Goal: Task Accomplishment & Management: Use online tool/utility

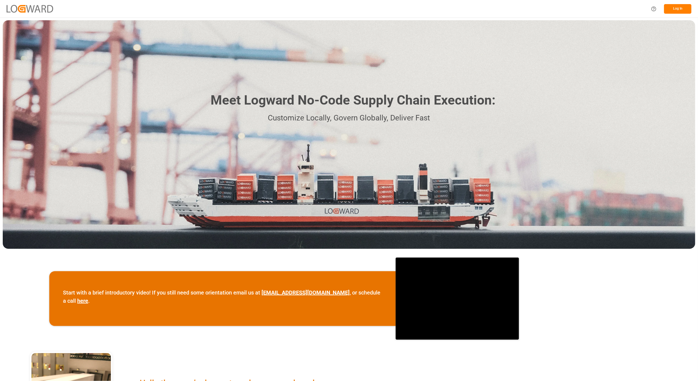
click at [671, 10] on button "Log In" at bounding box center [677, 9] width 27 height 10
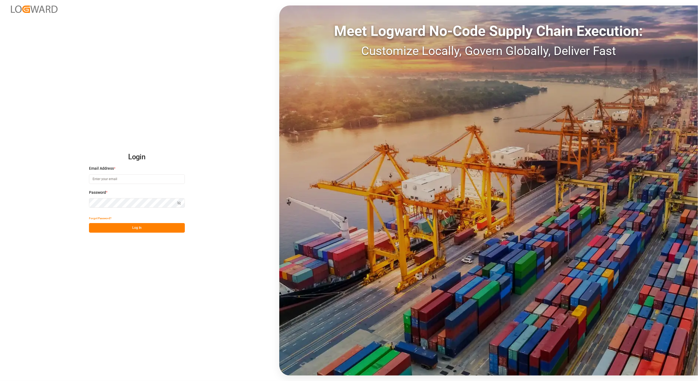
type input "[PERSON_NAME][EMAIL_ADDRESS][PERSON_NAME][DOMAIN_NAME]"
click at [112, 227] on button "Log In" at bounding box center [137, 228] width 96 height 10
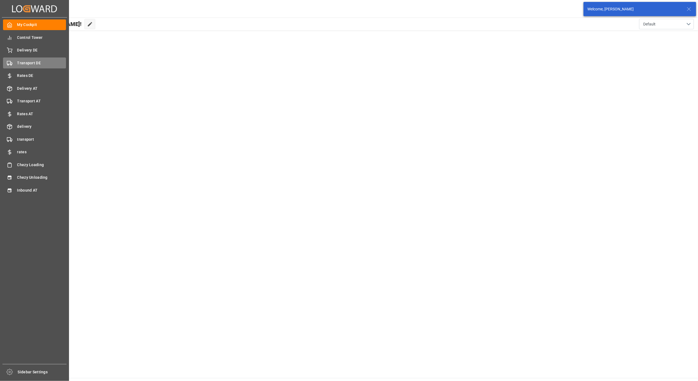
click at [11, 62] on polygon at bounding box center [11, 63] width 2 height 2
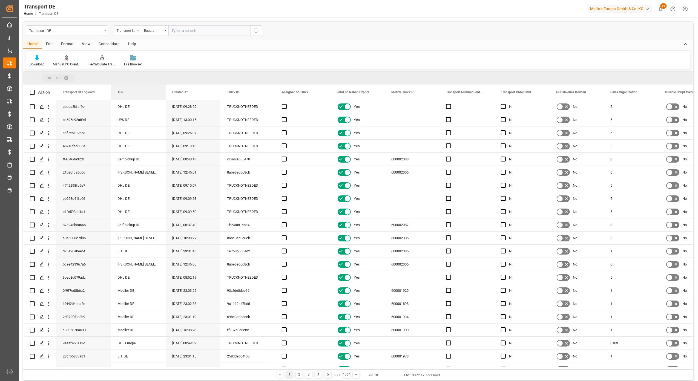
drag, startPoint x: 182, startPoint y: 94, endPoint x: 115, endPoint y: 79, distance: 68.4
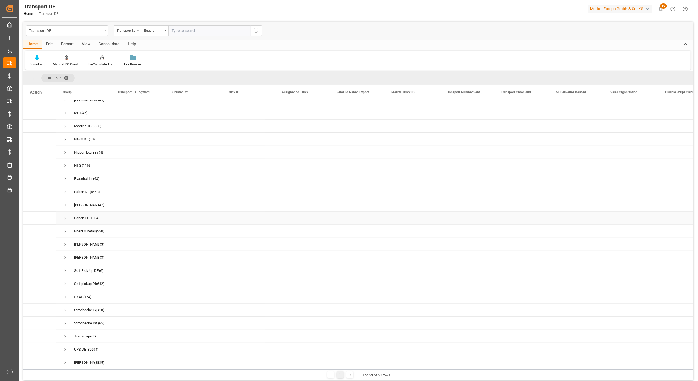
scroll to position [431, 0]
click at [66, 321] on span "Press SPACE to select this row." at bounding box center [65, 321] width 5 height 5
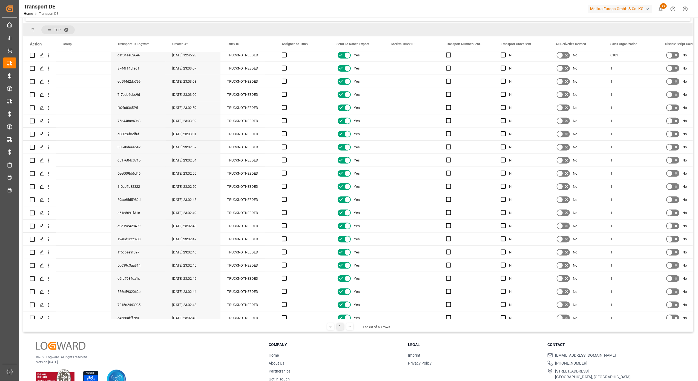
scroll to position [27, 0]
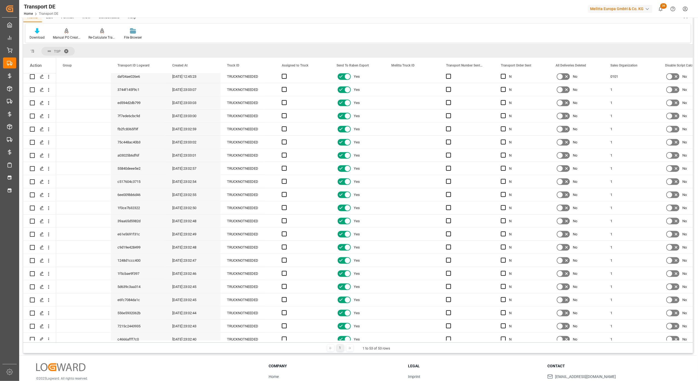
drag, startPoint x: 97, startPoint y: 342, endPoint x: 109, endPoint y: 342, distance: 12.1
click at [109, 342] on div "TSP Drag here to set column labels Action Group Transport ID Logward (584)" at bounding box center [357, 199] width 669 height 309
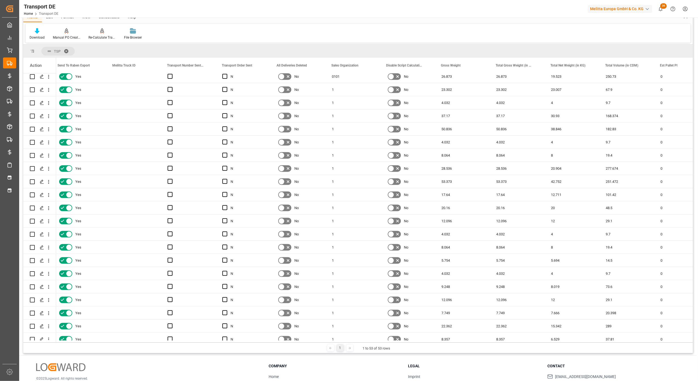
scroll to position [0, 0]
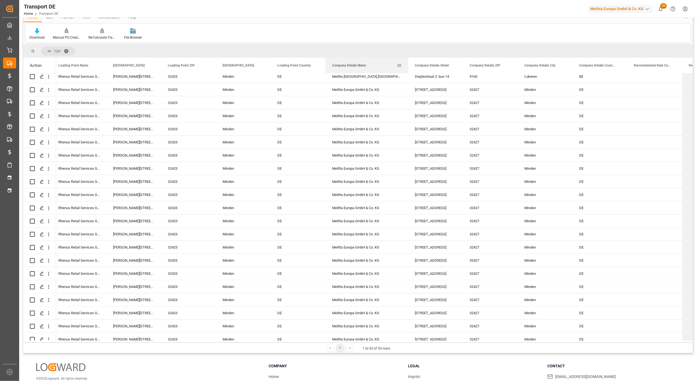
drag, startPoint x: 380, startPoint y: 64, endPoint x: 408, endPoint y: 62, distance: 27.7
click at [408, 62] on div at bounding box center [408, 65] width 2 height 15
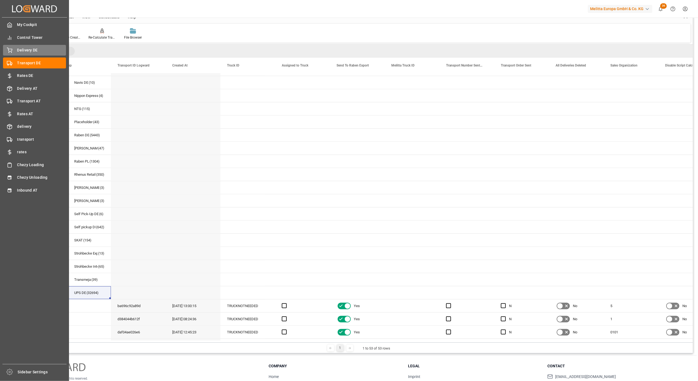
click at [39, 53] on span "Delivery DE" at bounding box center [41, 50] width 49 height 6
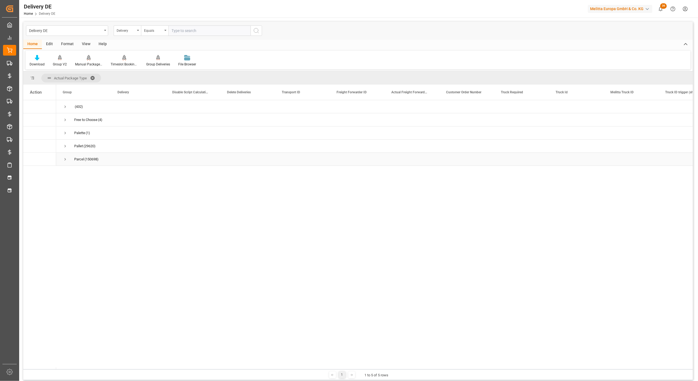
click at [65, 159] on span "Press SPACE to select this row." at bounding box center [65, 159] width 5 height 5
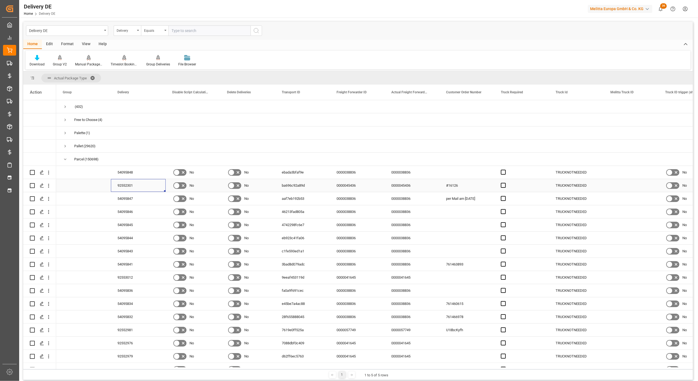
drag, startPoint x: 115, startPoint y: 186, endPoint x: 133, endPoint y: 186, distance: 17.2
click at [133, 186] on div "92552301" at bounding box center [138, 185] width 55 height 13
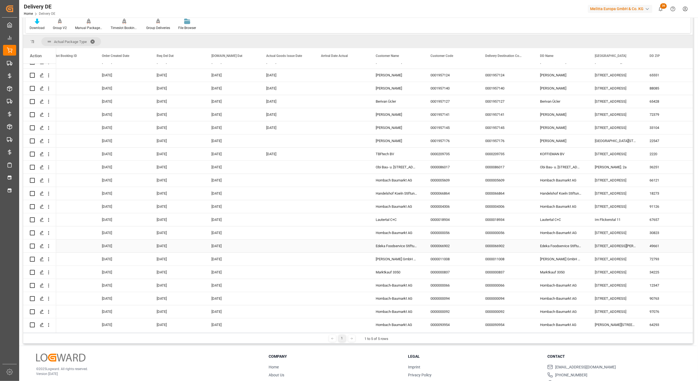
scroll to position [1278, 0]
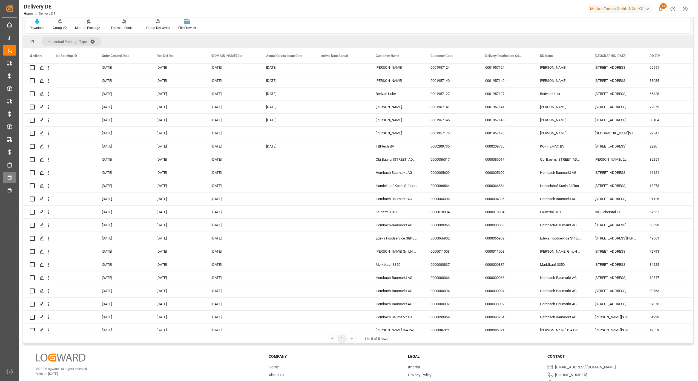
click at [16, 172] on div "Chezy Unloading Chezy Unloading" at bounding box center [9, 177] width 13 height 11
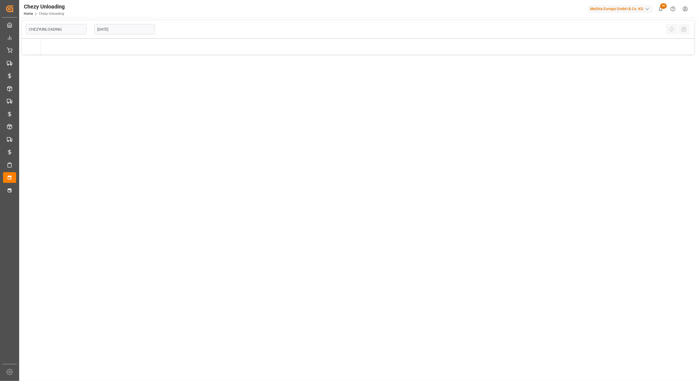
type input "Chezy Unloading"
